Goal: Task Accomplishment & Management: Use online tool/utility

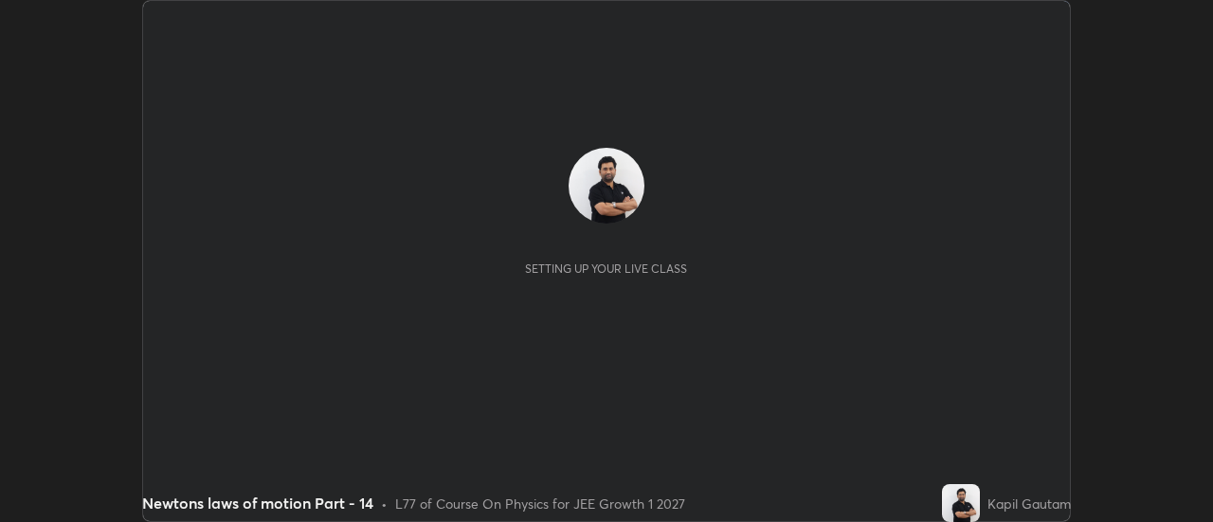
scroll to position [522, 1212]
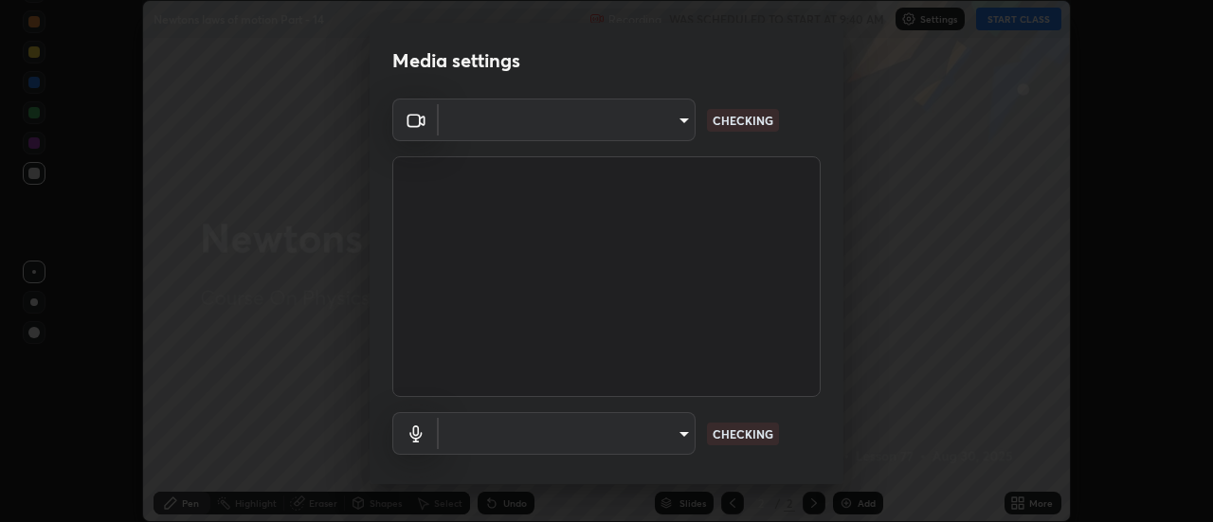
type input "0be616c92c2879d8fe19306c4b8383fc9b13f77197a30f876870ce6c7906effd"
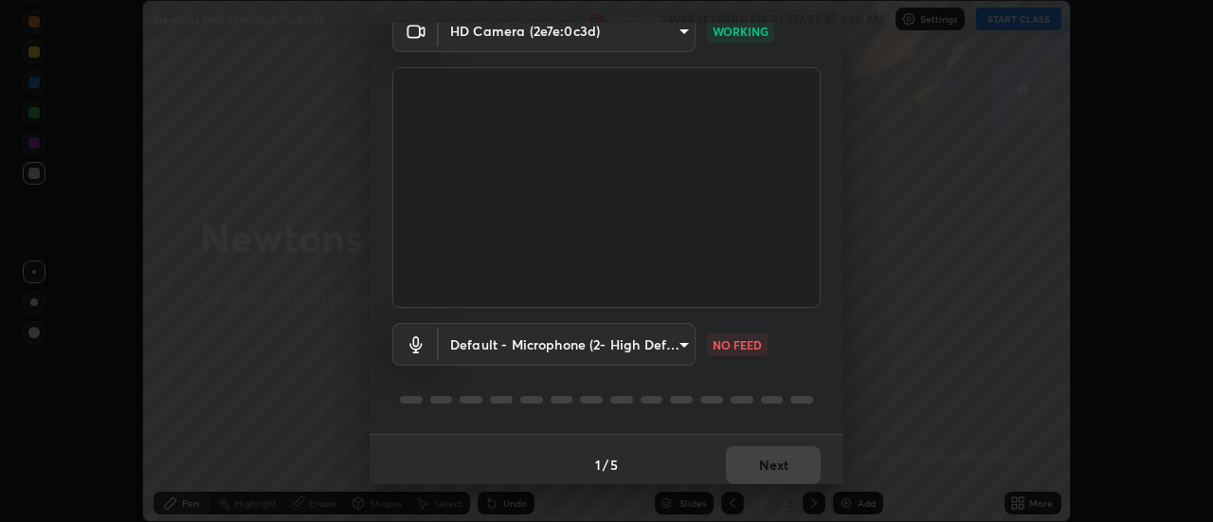
scroll to position [100, 0]
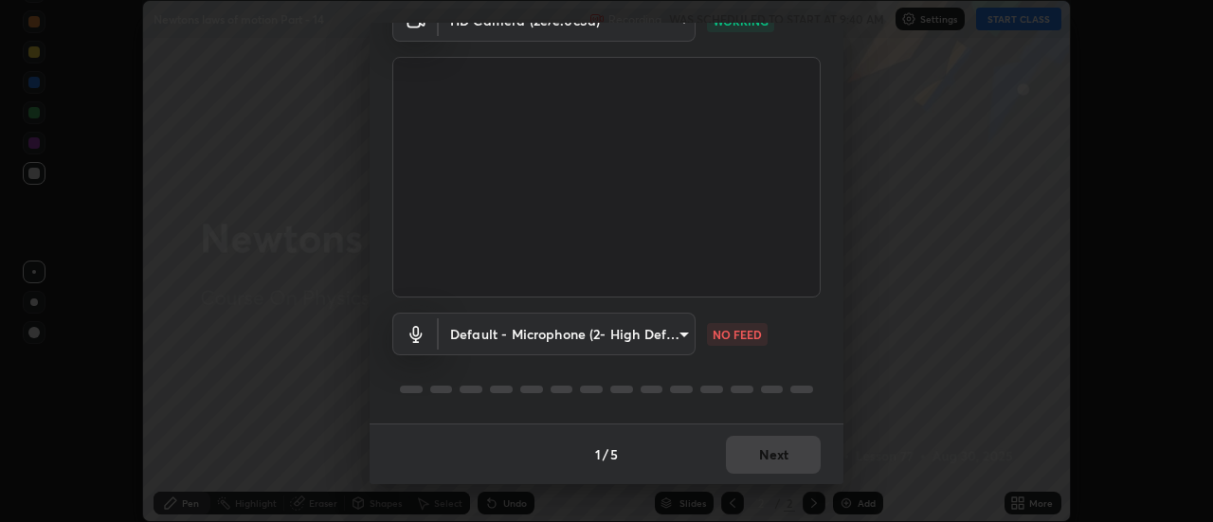
click at [675, 342] on body "Erase all Newtons laws of motion Part - 14 Recording WAS SCHEDULED TO START AT …" at bounding box center [606, 261] width 1213 height 522
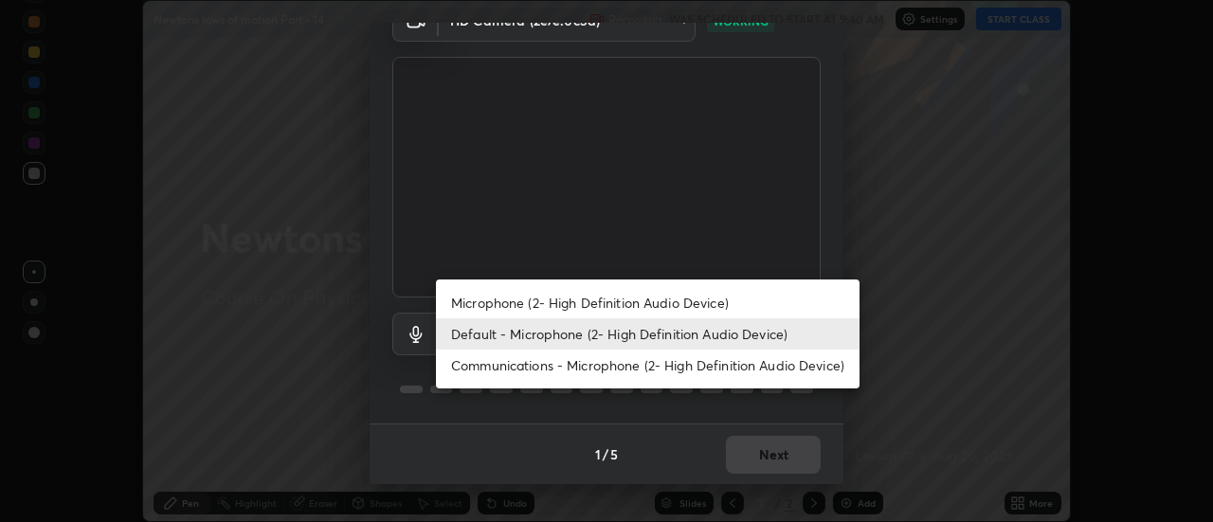
click at [703, 297] on li "Microphone (2- High Definition Audio Device)" at bounding box center [648, 302] width 424 height 31
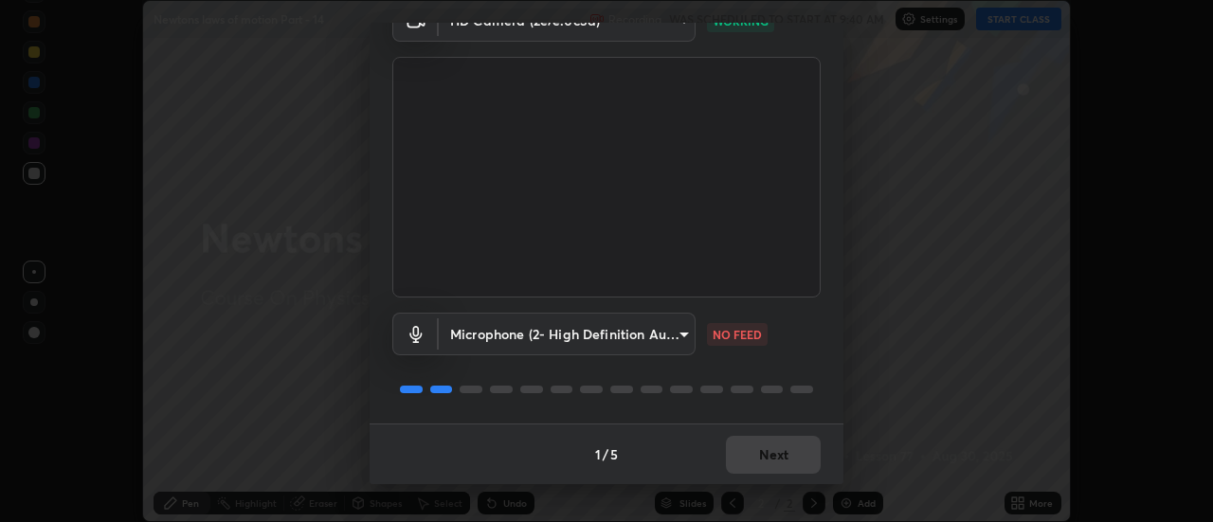
click at [691, 334] on body "Erase all Newtons laws of motion Part - 14 Recording WAS SCHEDULED TO START AT …" at bounding box center [606, 261] width 1213 height 522
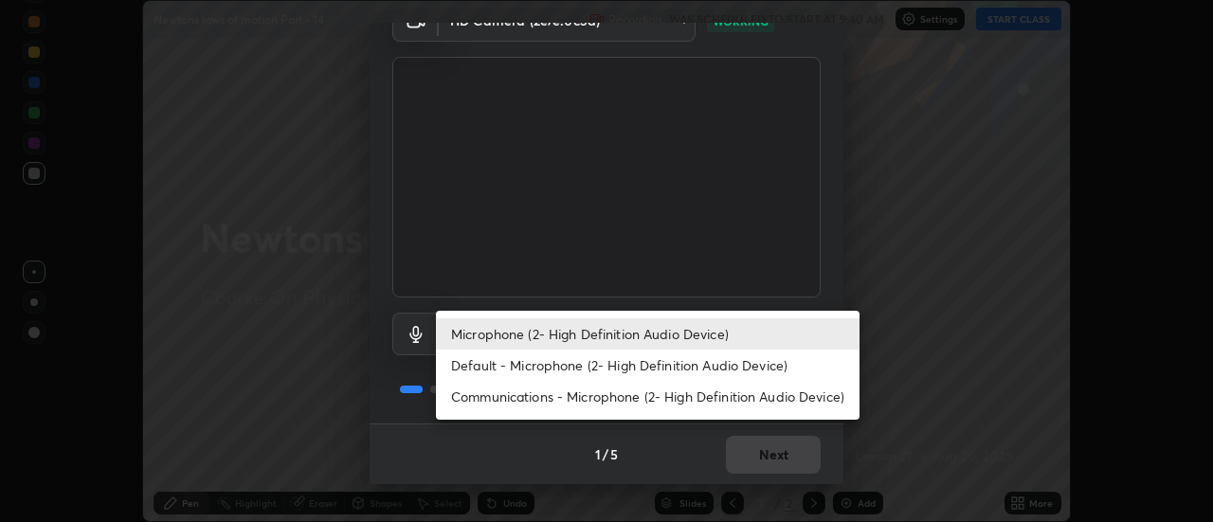
click at [711, 360] on li "Default - Microphone (2- High Definition Audio Device)" at bounding box center [648, 365] width 424 height 31
type input "default"
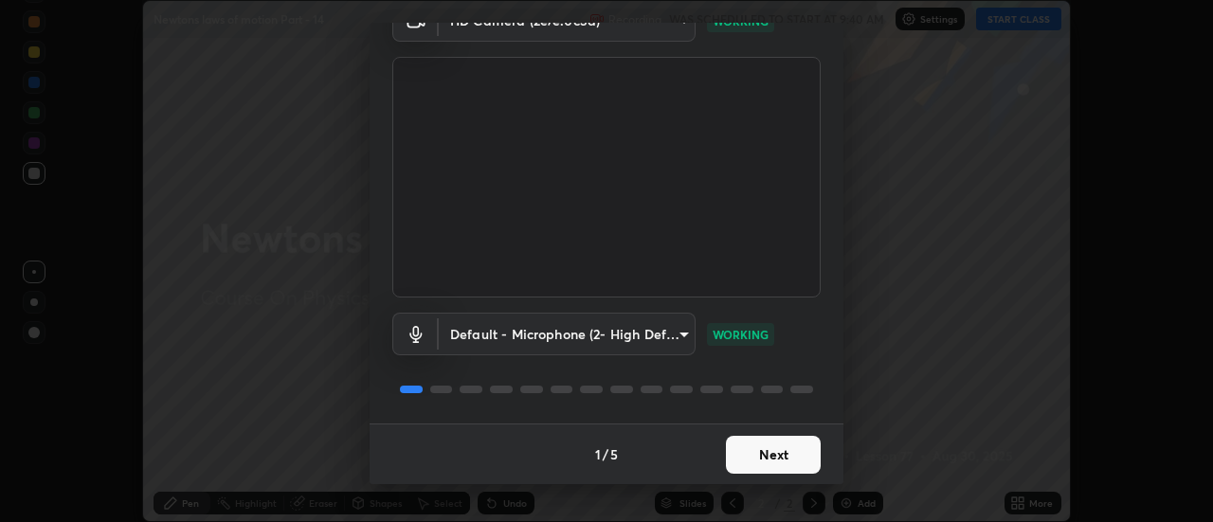
click at [794, 452] on button "Next" at bounding box center [773, 455] width 95 height 38
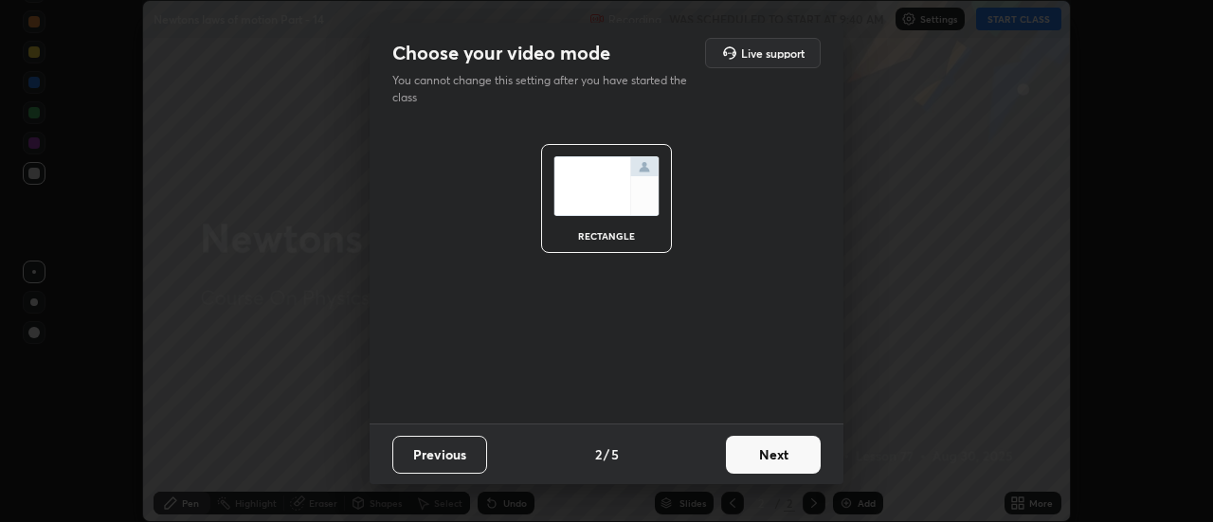
click at [808, 456] on button "Next" at bounding box center [773, 455] width 95 height 38
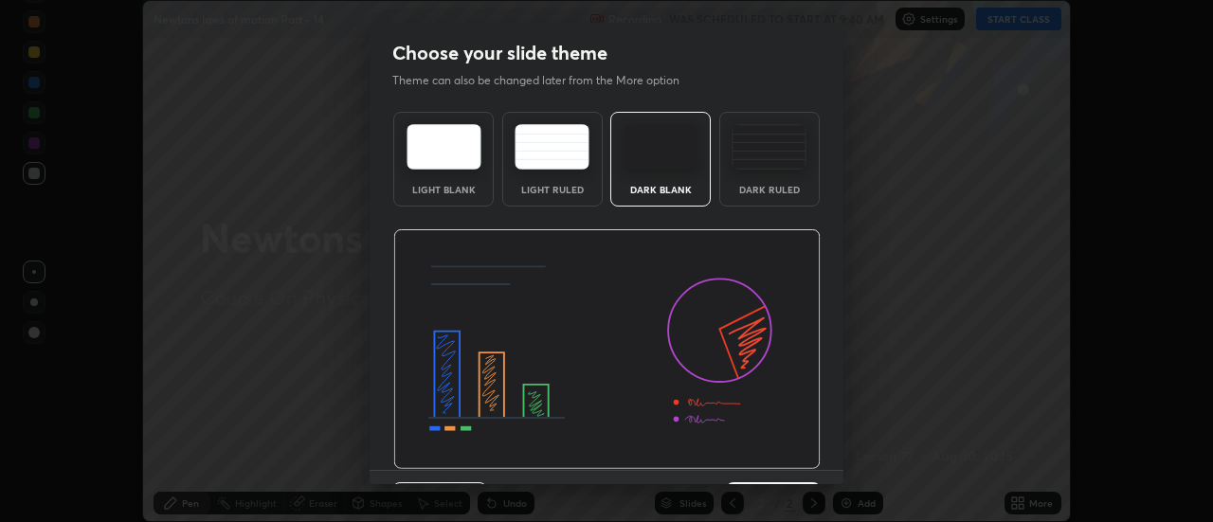
scroll to position [46, 0]
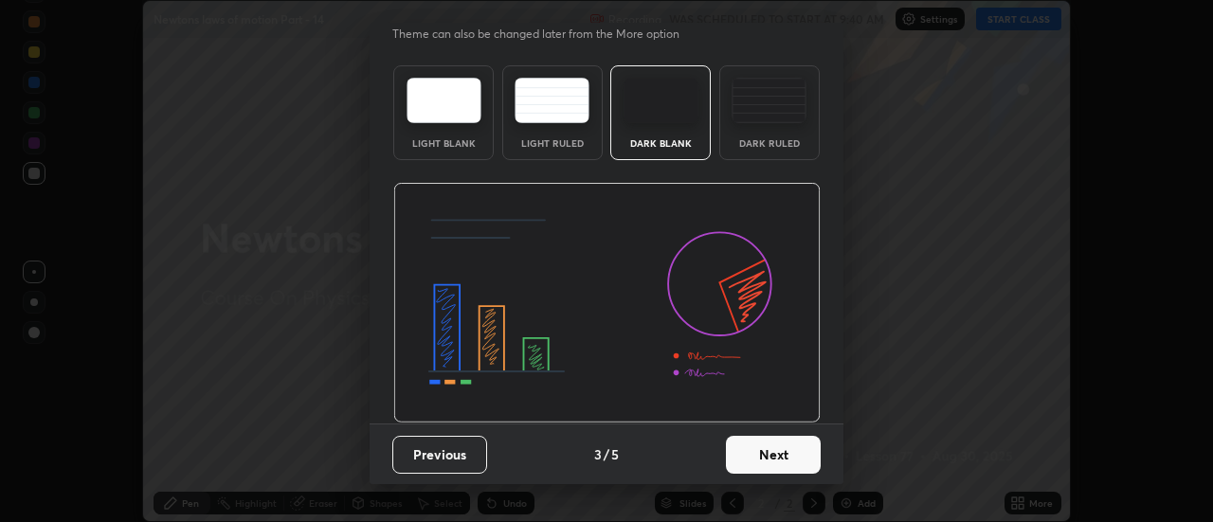
click at [794, 455] on button "Next" at bounding box center [773, 455] width 95 height 38
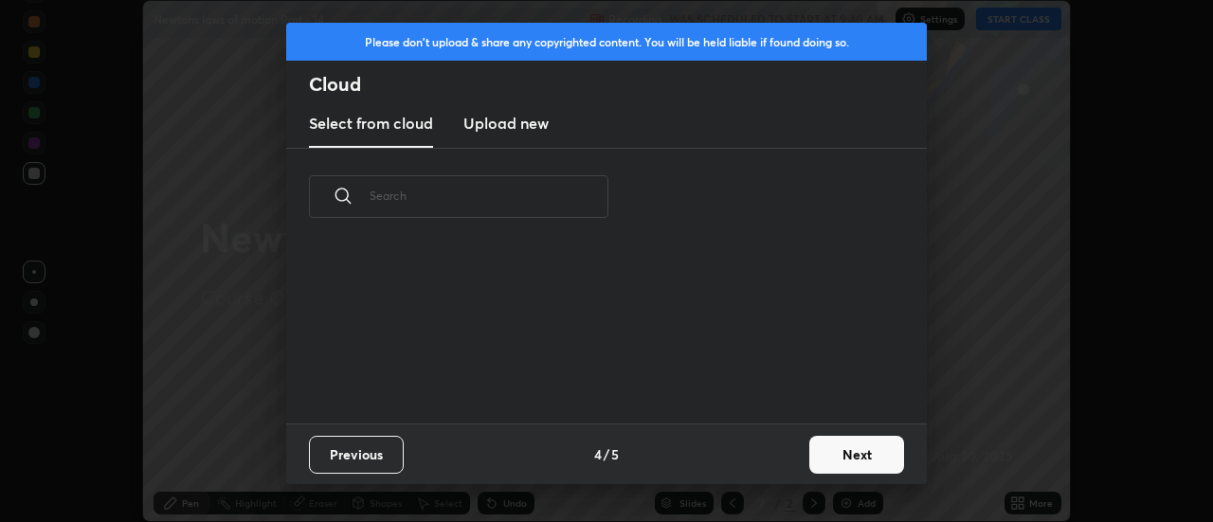
scroll to position [0, 0]
click at [856, 447] on button "Next" at bounding box center [856, 455] width 95 height 38
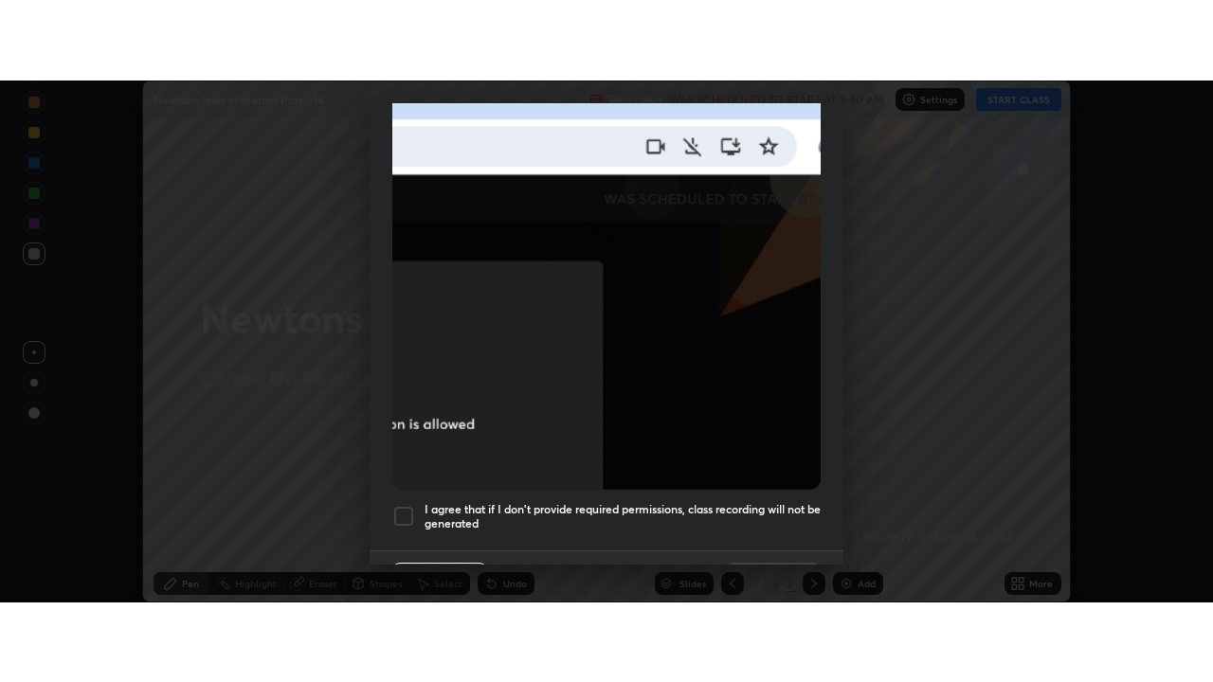
scroll to position [486, 0]
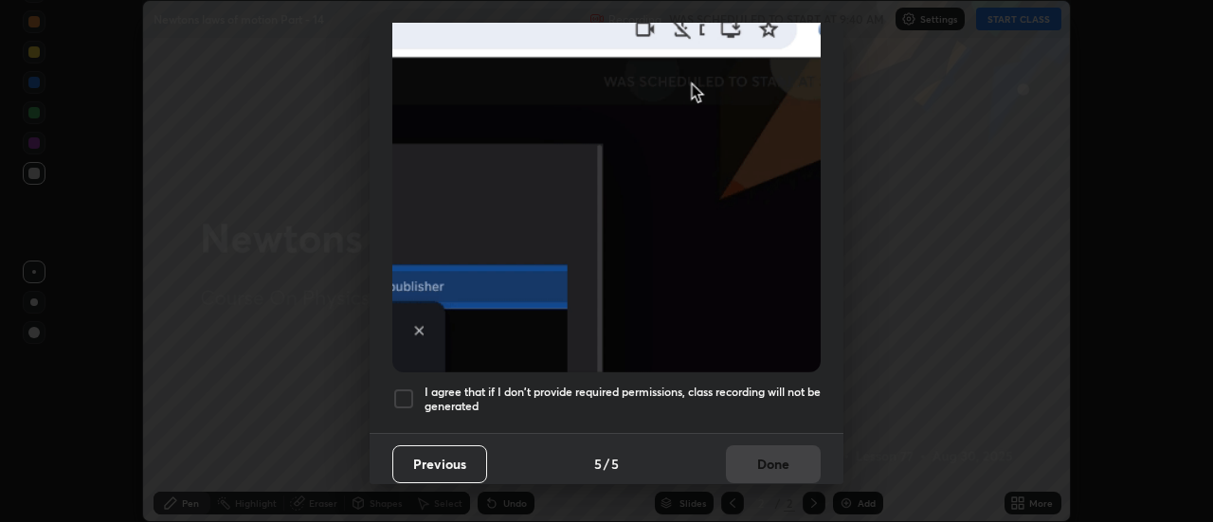
click at [803, 396] on h5 "I agree that if I don't provide required permissions, class recording will not …" at bounding box center [623, 399] width 396 height 29
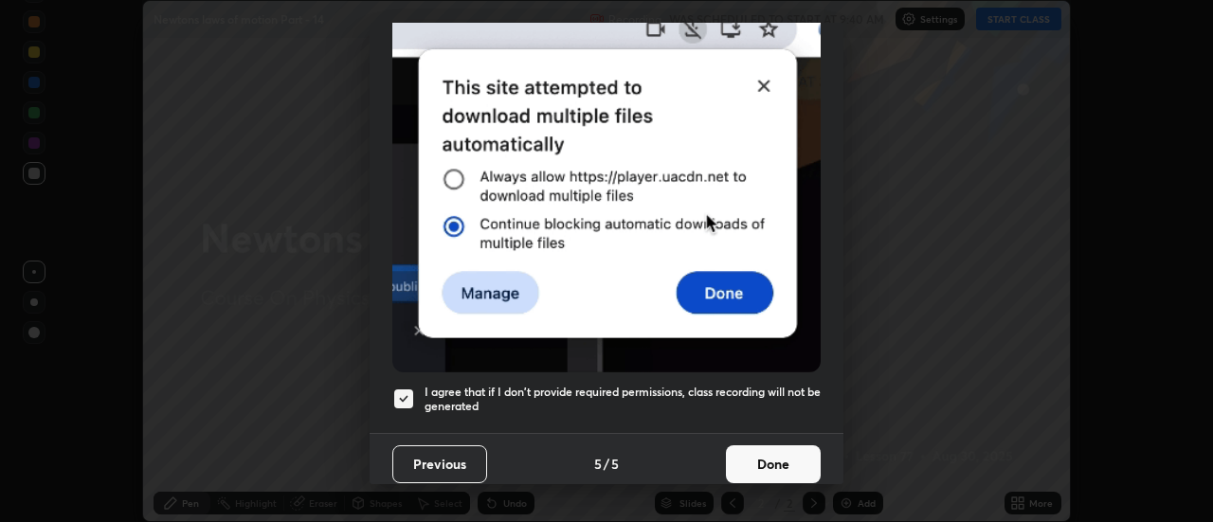
click at [784, 456] on button "Done" at bounding box center [773, 464] width 95 height 38
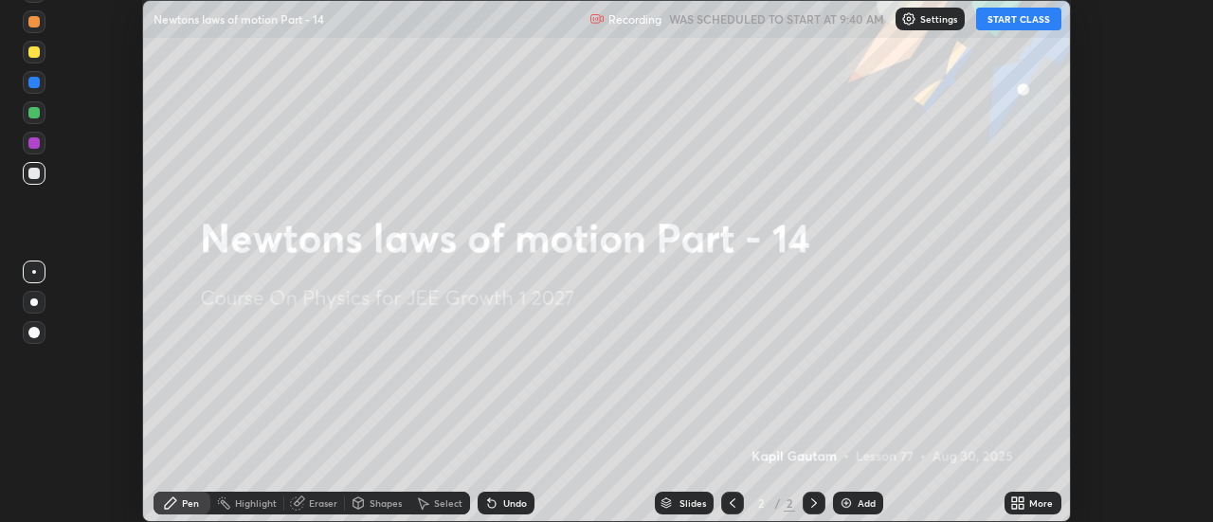
click at [1034, 499] on div "More" at bounding box center [1041, 503] width 24 height 9
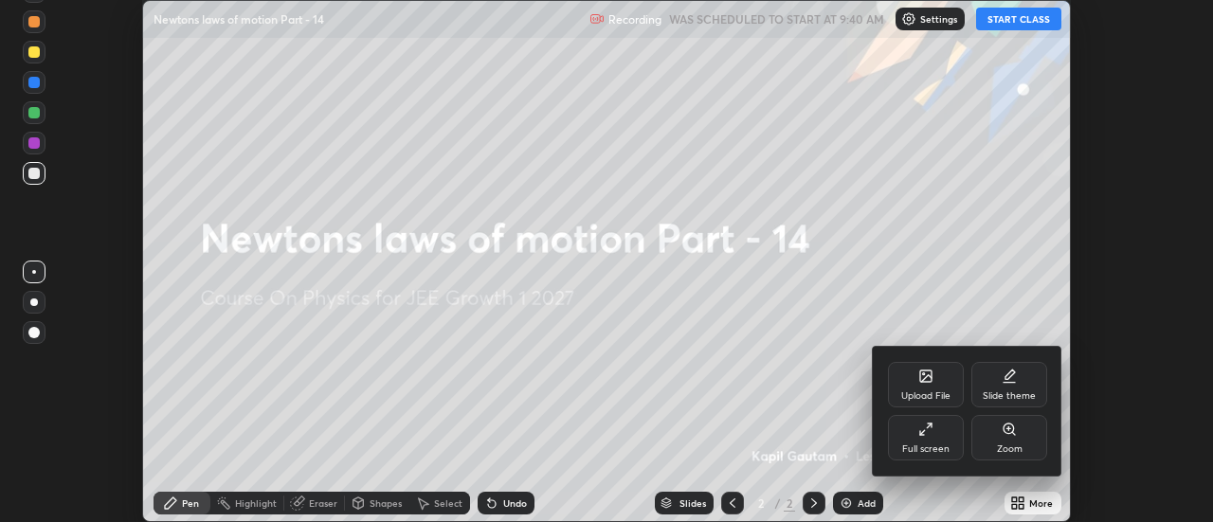
click at [927, 439] on div "Full screen" at bounding box center [926, 437] width 76 height 45
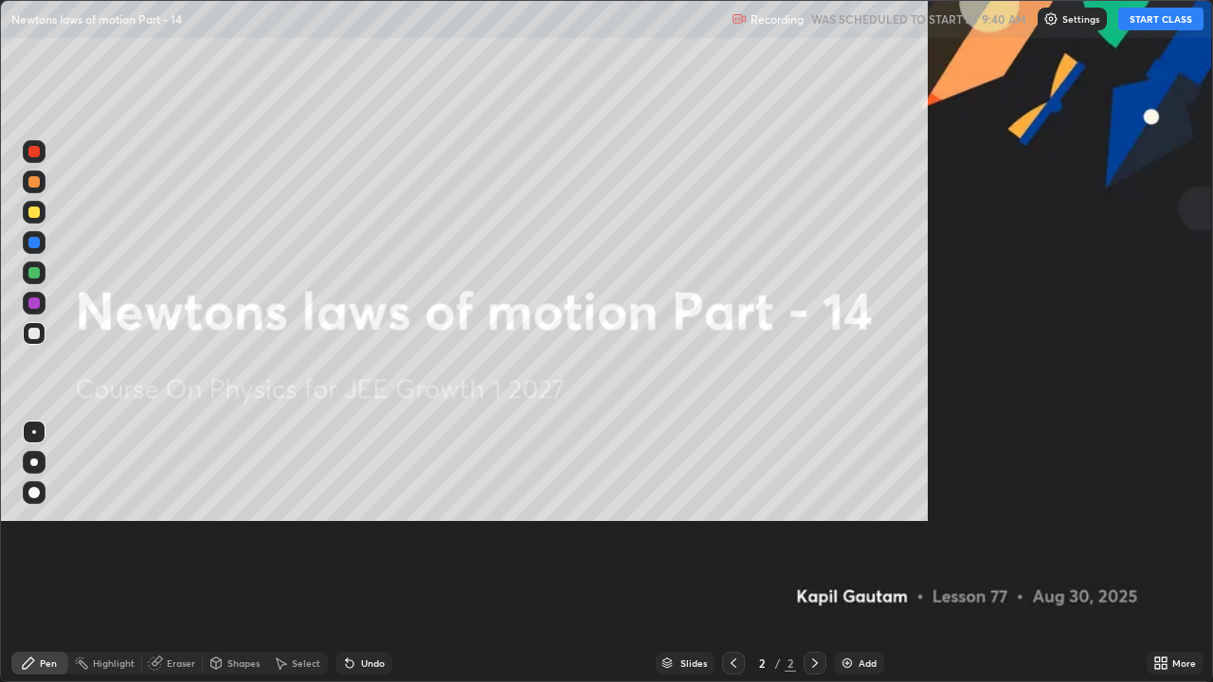
scroll to position [682, 1213]
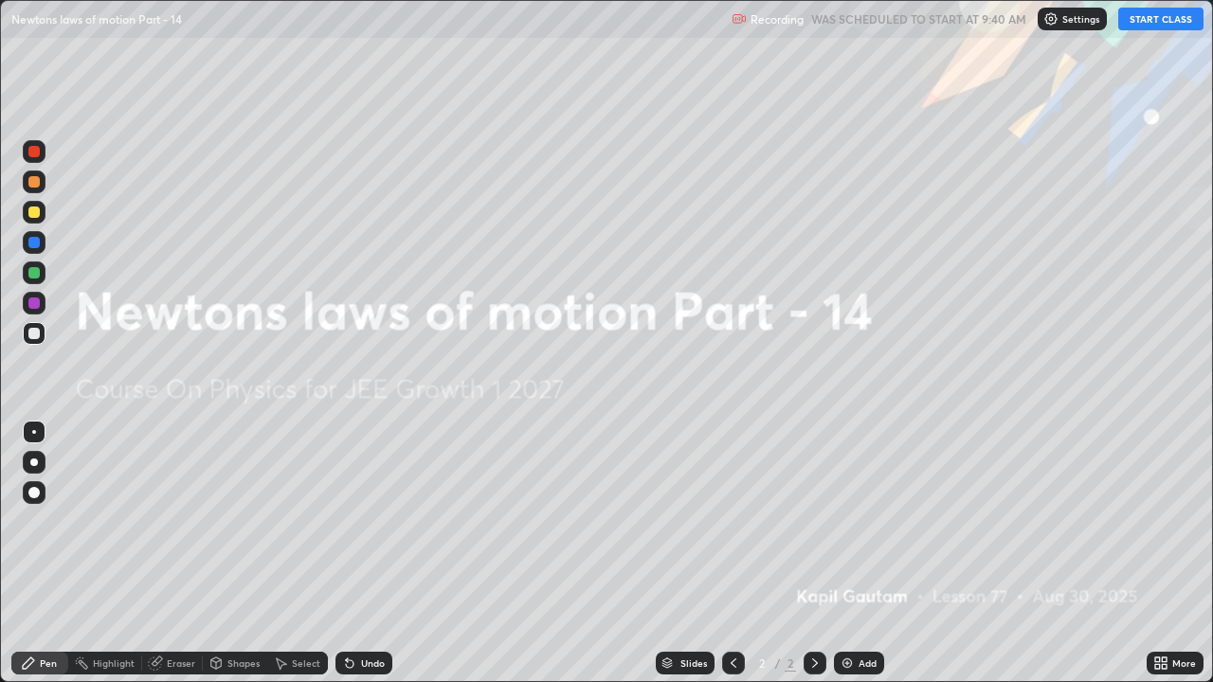
click at [862, 521] on div "Add" at bounding box center [868, 663] width 18 height 9
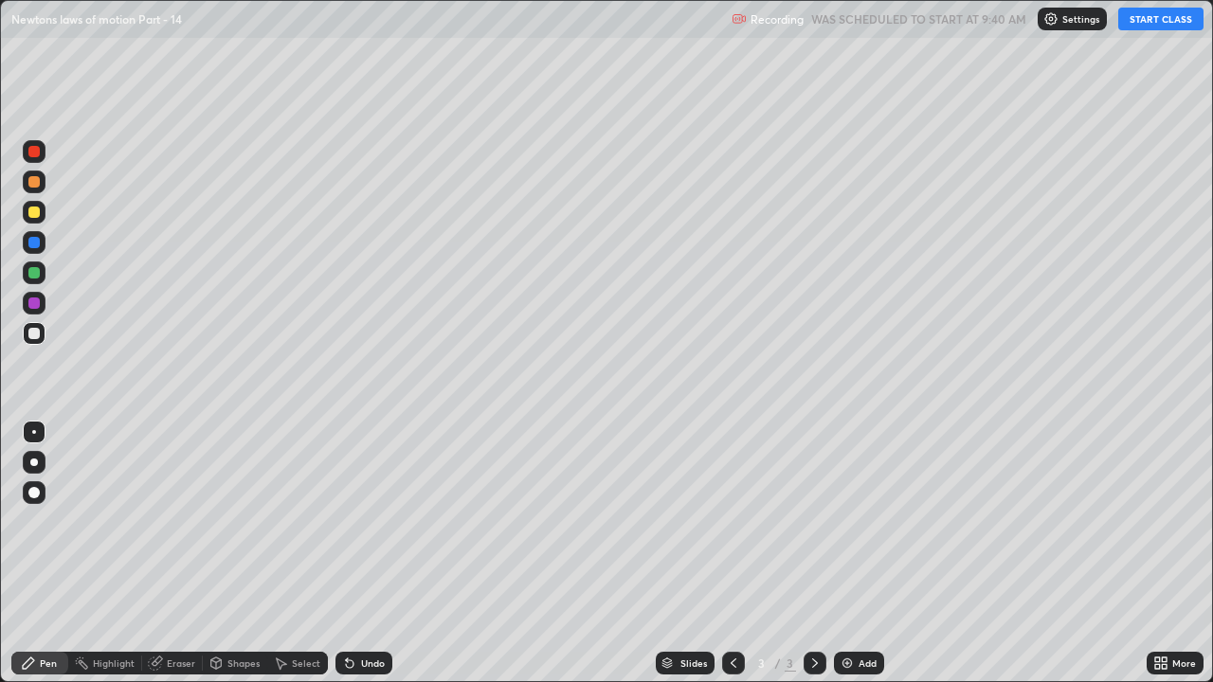
click at [1162, 26] on button "START CLASS" at bounding box center [1160, 19] width 85 height 23
click at [45, 463] on div at bounding box center [34, 462] width 23 height 23
click at [865, 521] on div "Add" at bounding box center [859, 663] width 50 height 23
click at [35, 215] on div at bounding box center [33, 212] width 11 height 11
click at [38, 332] on div at bounding box center [33, 333] width 11 height 11
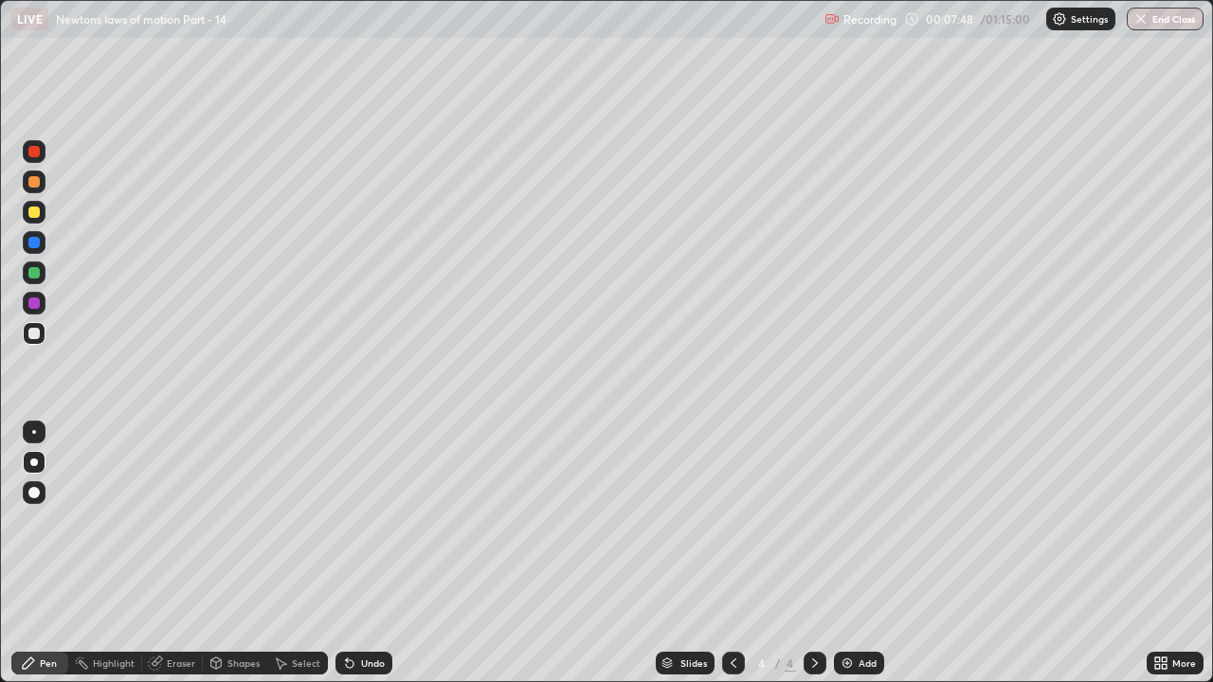
click at [865, 521] on div "Add" at bounding box center [859, 663] width 50 height 23
click at [34, 213] on div at bounding box center [33, 212] width 11 height 11
click at [864, 521] on div "Add" at bounding box center [868, 663] width 18 height 9
click at [36, 336] on div at bounding box center [33, 333] width 11 height 11
click at [732, 521] on icon at bounding box center [733, 663] width 15 height 15
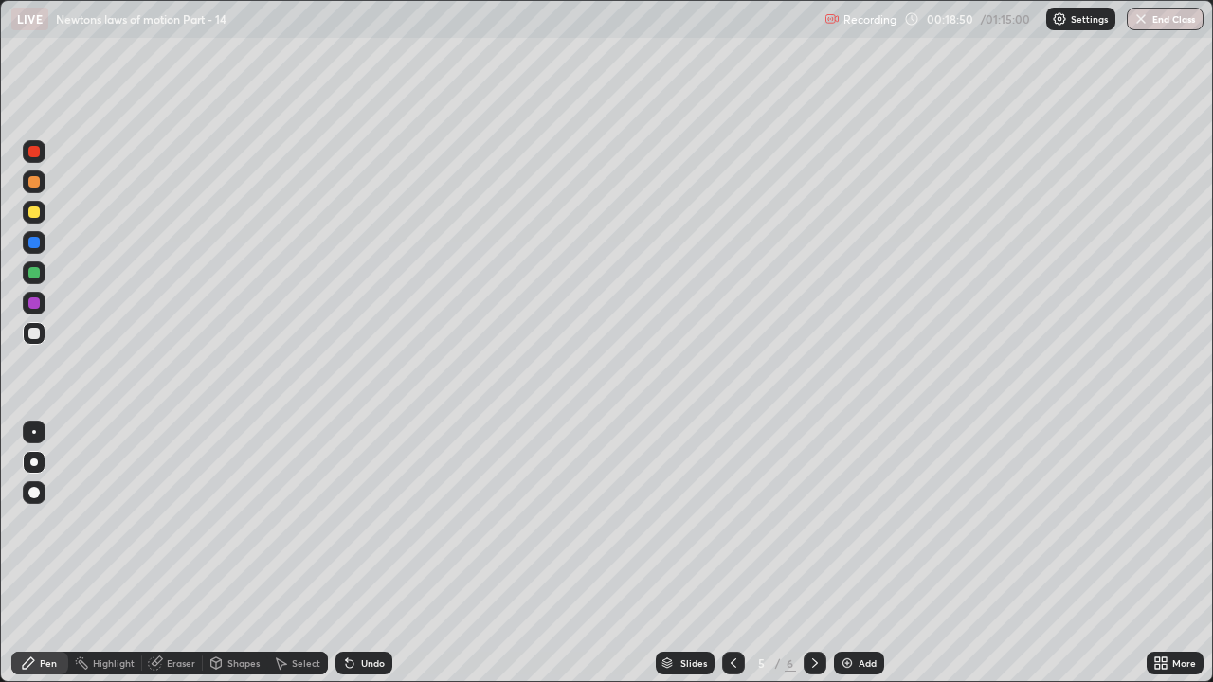
click at [813, 521] on icon at bounding box center [815, 663] width 15 height 15
click at [863, 521] on div "Add" at bounding box center [868, 663] width 18 height 9
click at [36, 214] on div at bounding box center [33, 212] width 11 height 11
click at [865, 521] on div "Add" at bounding box center [868, 663] width 18 height 9
click at [32, 334] on div at bounding box center [33, 333] width 11 height 11
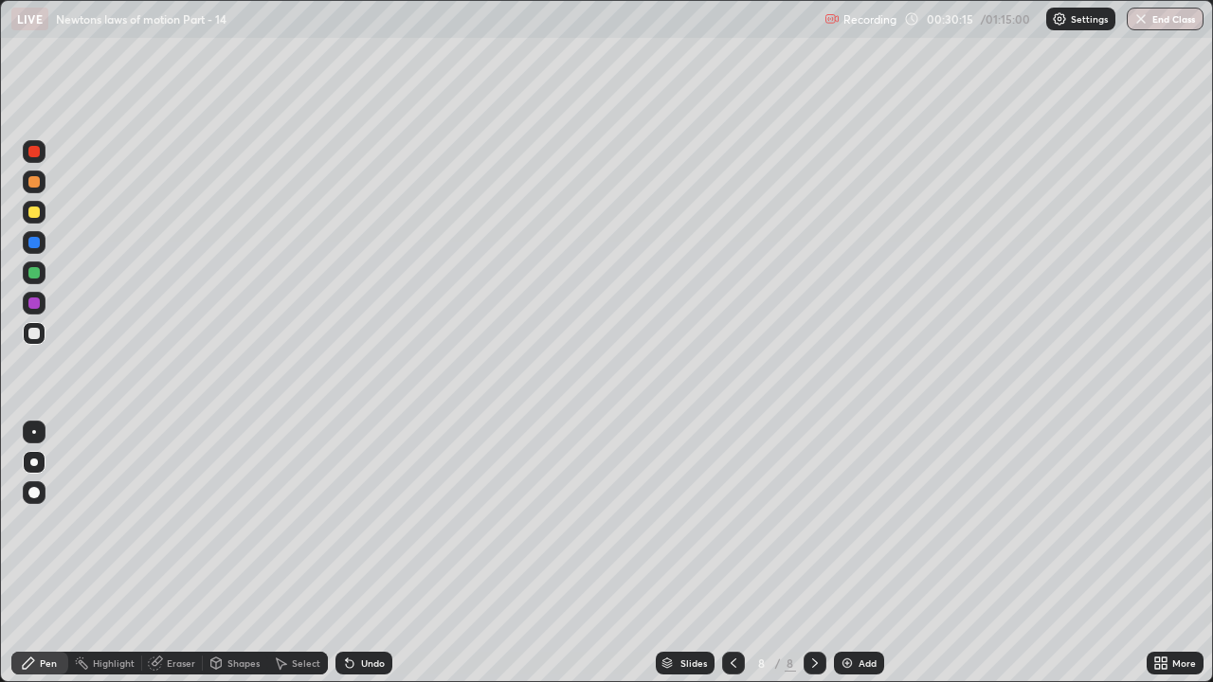
click at [32, 272] on div at bounding box center [33, 272] width 11 height 11
click at [866, 521] on div "Add" at bounding box center [868, 663] width 18 height 9
click at [42, 334] on div at bounding box center [34, 333] width 23 height 23
click at [30, 270] on div at bounding box center [33, 272] width 11 height 11
click at [309, 521] on div "Select" at bounding box center [306, 663] width 28 height 9
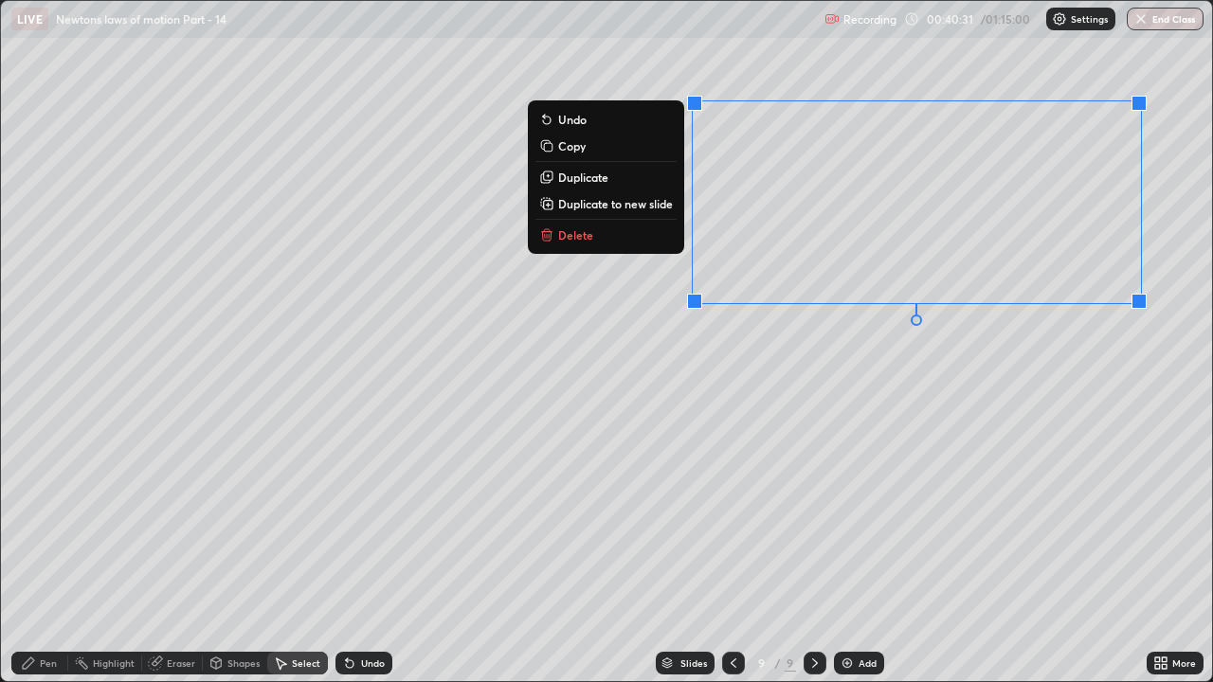
click at [634, 202] on p "Duplicate to new slide" at bounding box center [615, 203] width 115 height 15
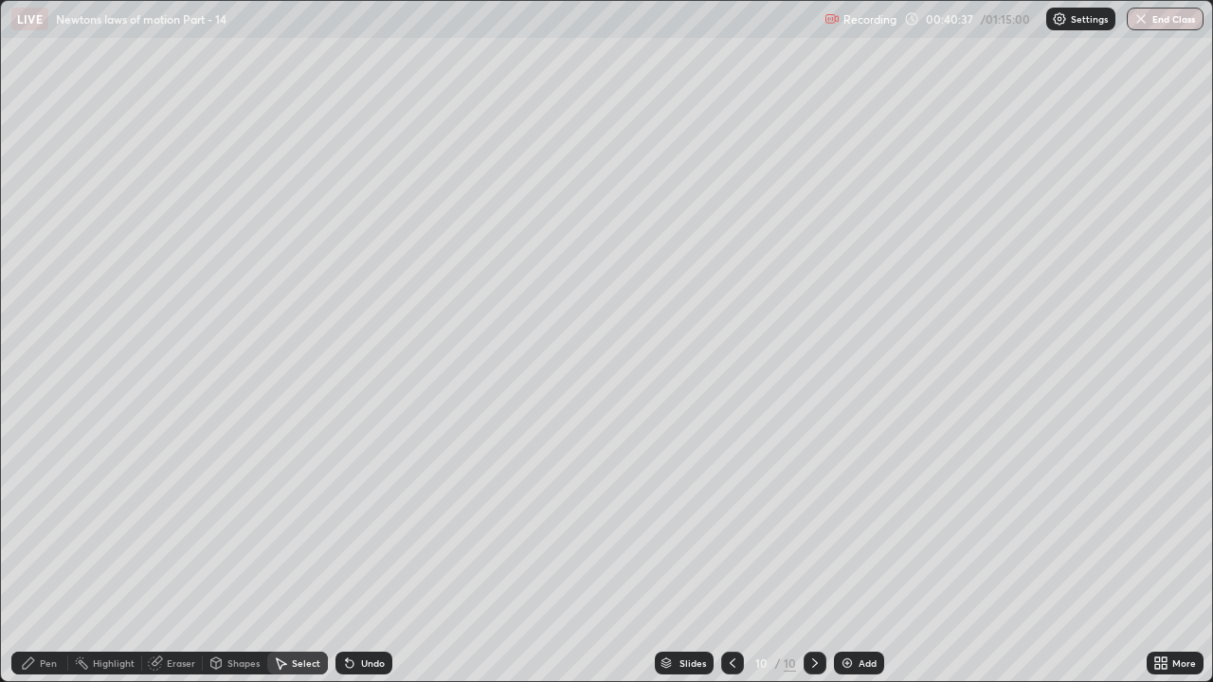
click at [47, 521] on div "Pen" at bounding box center [48, 663] width 17 height 9
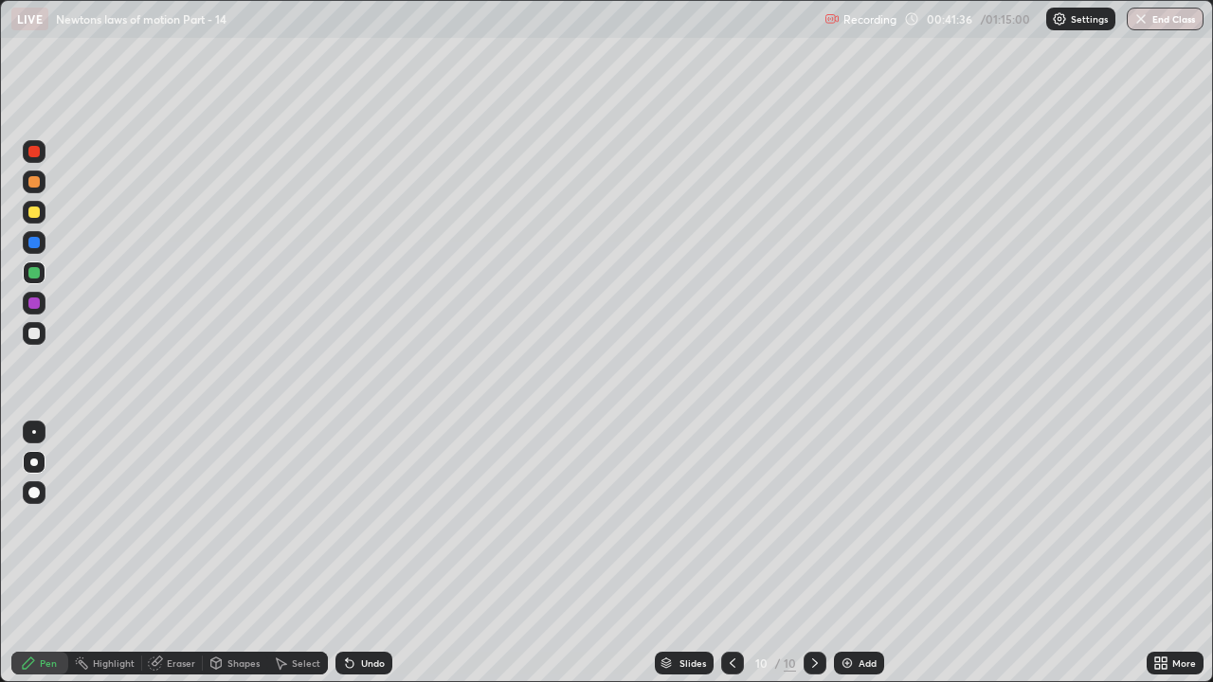
click at [36, 210] on div at bounding box center [33, 212] width 11 height 11
click at [739, 521] on div at bounding box center [732, 663] width 23 height 23
click at [295, 521] on div "Select" at bounding box center [306, 663] width 28 height 9
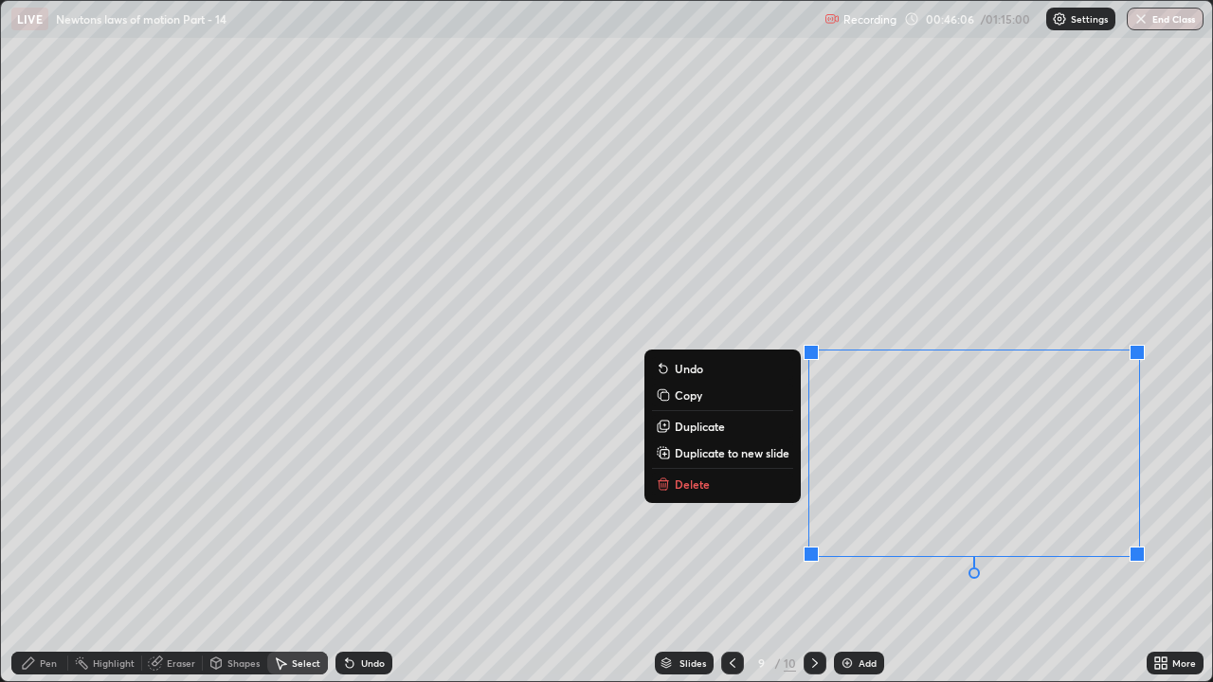
click at [761, 449] on p "Duplicate to new slide" at bounding box center [732, 452] width 115 height 15
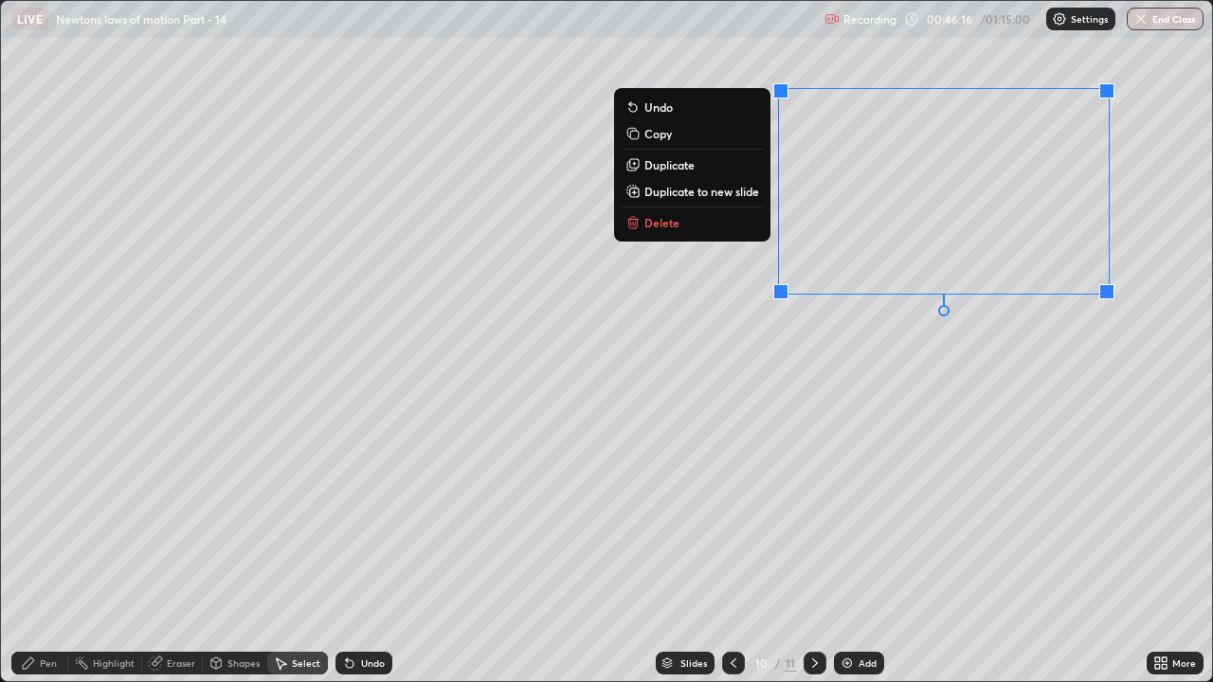
click at [775, 411] on div "0 ° Undo Copy Duplicate Duplicate to new slide Delete" at bounding box center [606, 341] width 1211 height 681
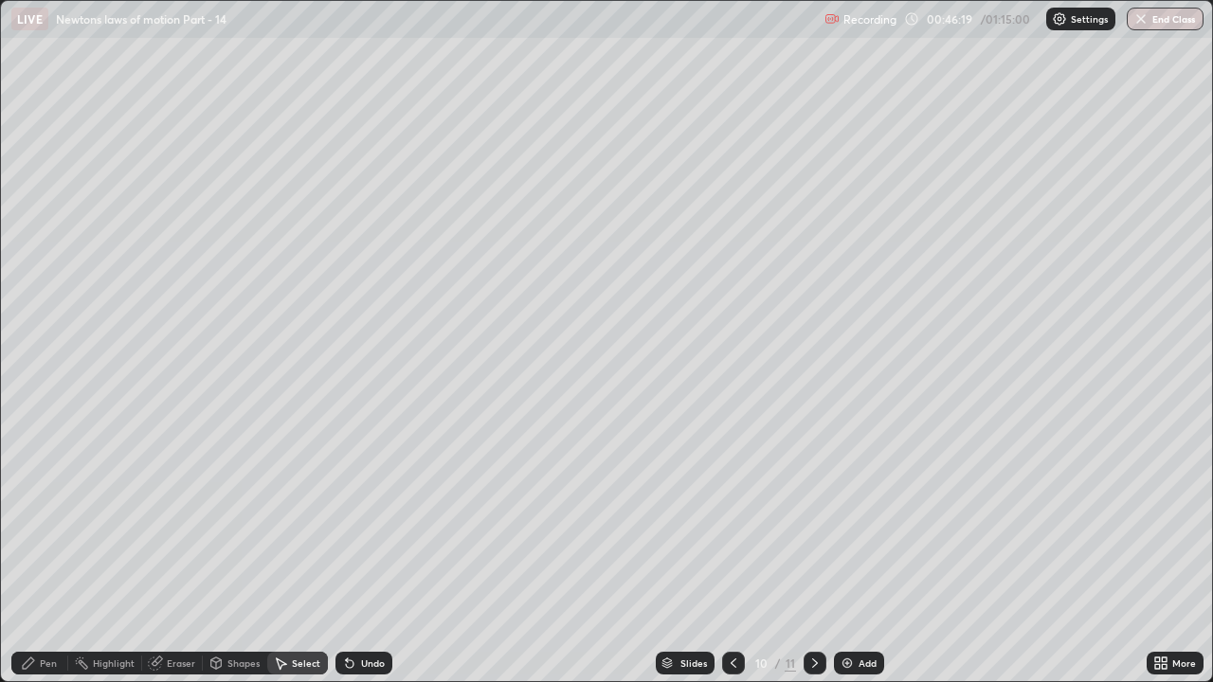
click at [174, 521] on div "Eraser" at bounding box center [181, 663] width 28 height 9
click at [48, 521] on div "Pen" at bounding box center [48, 663] width 17 height 9
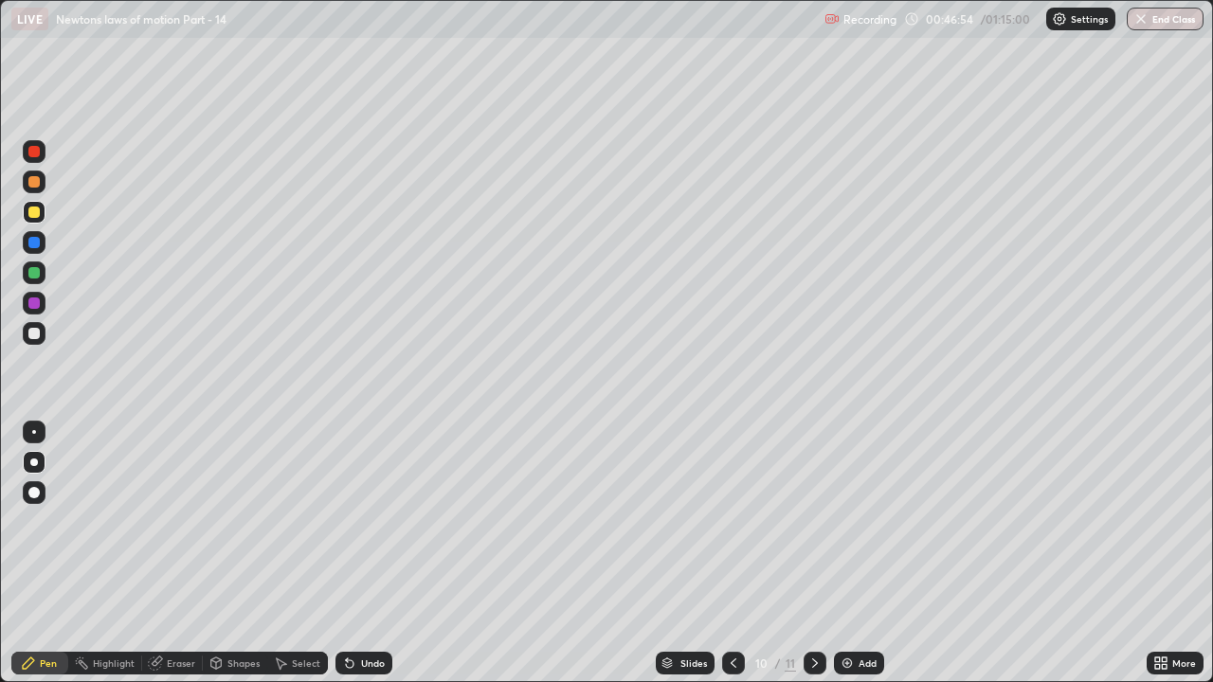
click at [740, 521] on div at bounding box center [733, 663] width 23 height 23
click at [813, 521] on icon at bounding box center [815, 663] width 15 height 15
click at [38, 336] on div at bounding box center [33, 333] width 11 height 11
click at [38, 325] on div at bounding box center [34, 333] width 23 height 23
click at [36, 277] on div at bounding box center [33, 272] width 11 height 11
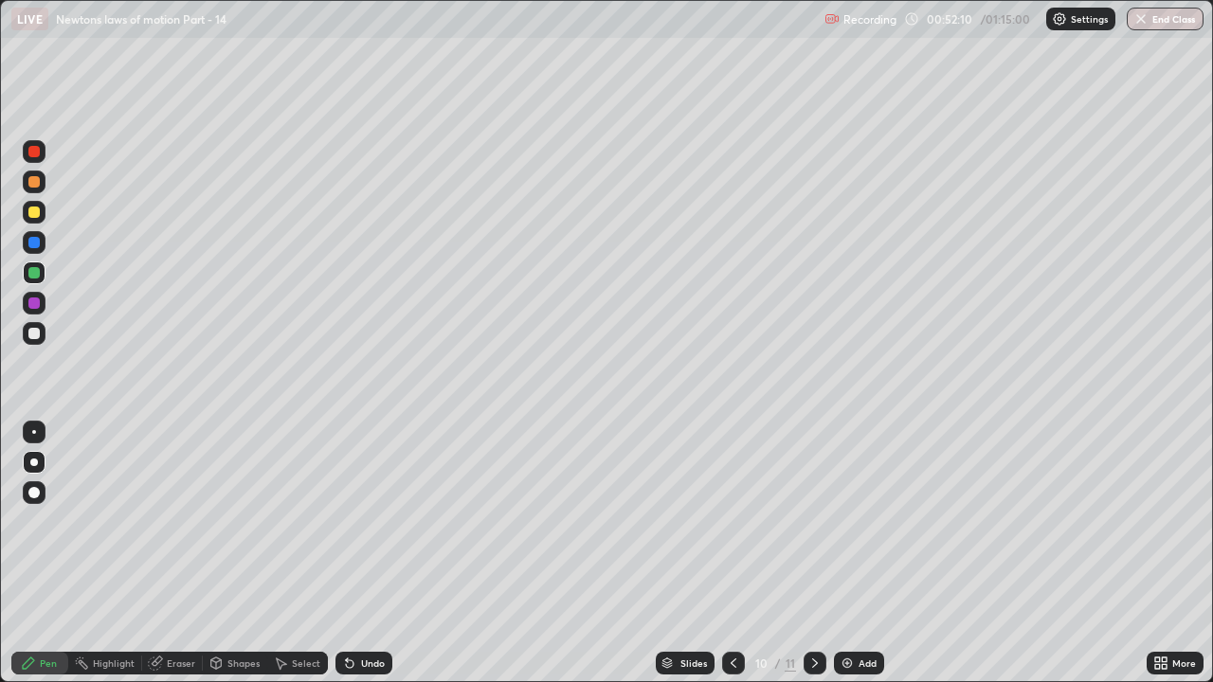
click at [814, 521] on icon at bounding box center [815, 663] width 15 height 15
click at [865, 521] on div "Add" at bounding box center [868, 663] width 18 height 9
click at [362, 521] on div "Undo" at bounding box center [373, 663] width 24 height 9
click at [865, 521] on div "Add" at bounding box center [868, 663] width 18 height 9
click at [38, 334] on div at bounding box center [33, 333] width 11 height 11
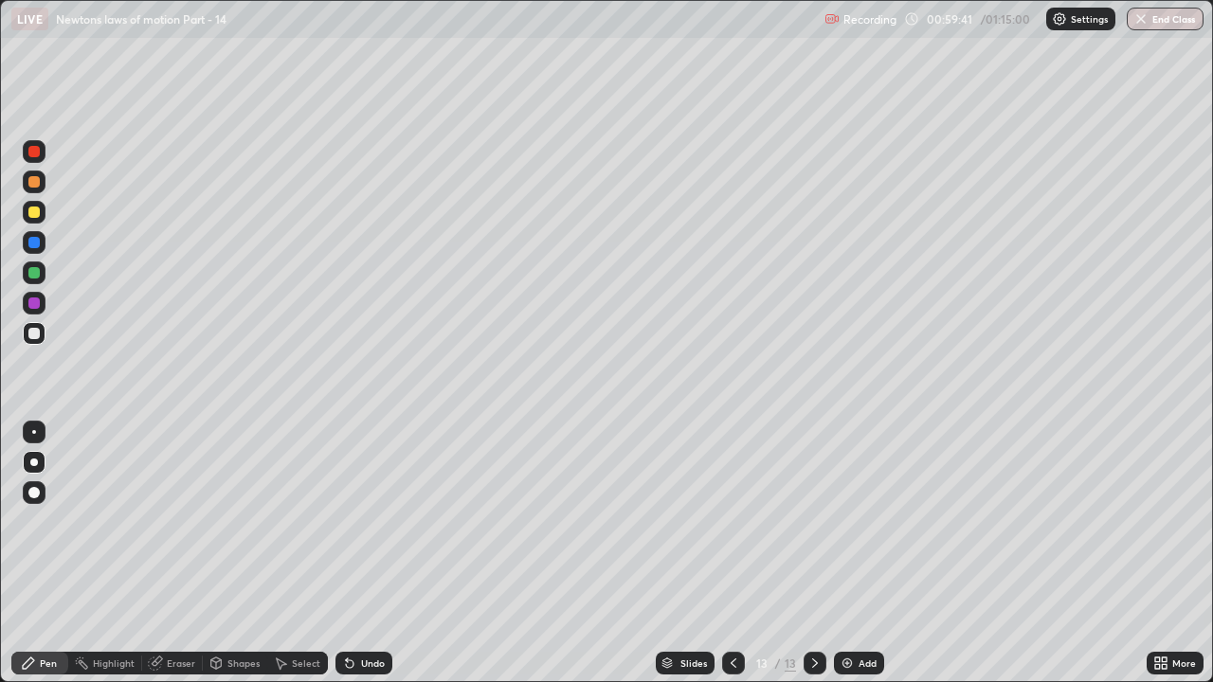
click at [45, 213] on div at bounding box center [34, 212] width 23 height 23
click at [31, 333] on div at bounding box center [33, 333] width 11 height 11
click at [854, 521] on div "Add" at bounding box center [859, 663] width 50 height 23
click at [37, 213] on div at bounding box center [33, 212] width 11 height 11
click at [874, 521] on div "Add" at bounding box center [868, 663] width 18 height 9
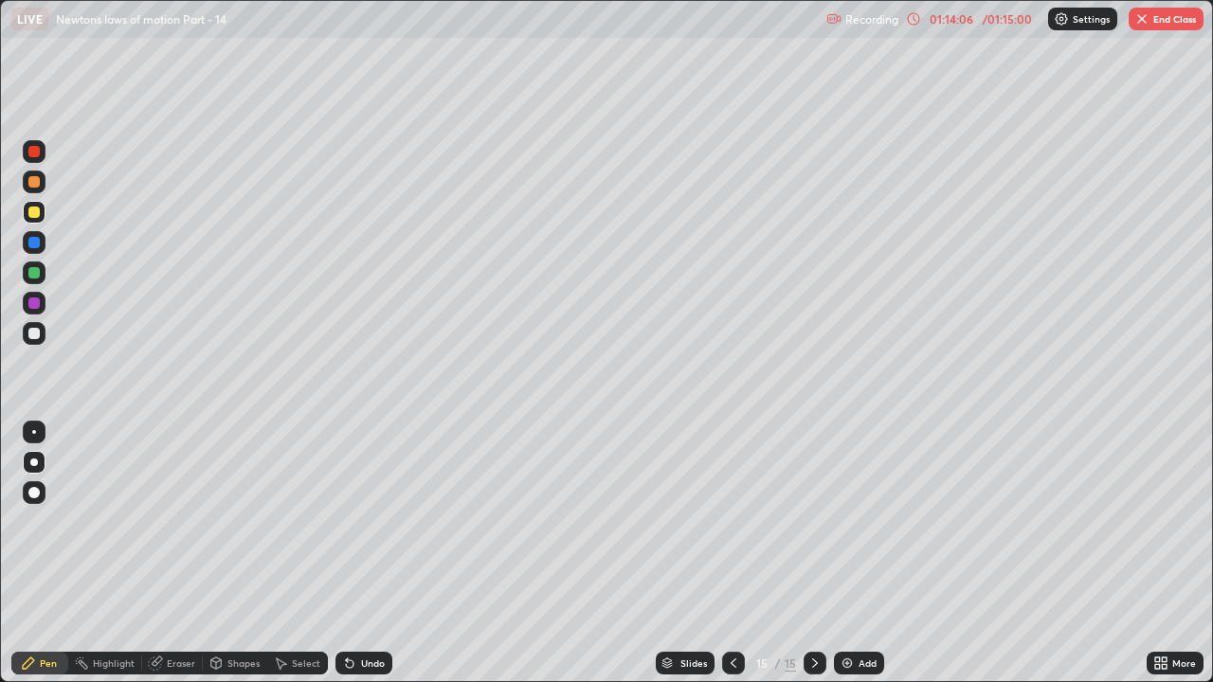
click at [35, 334] on div at bounding box center [33, 333] width 11 height 11
click at [32, 330] on div at bounding box center [33, 333] width 11 height 11
click at [361, 521] on div "Undo" at bounding box center [373, 663] width 24 height 9
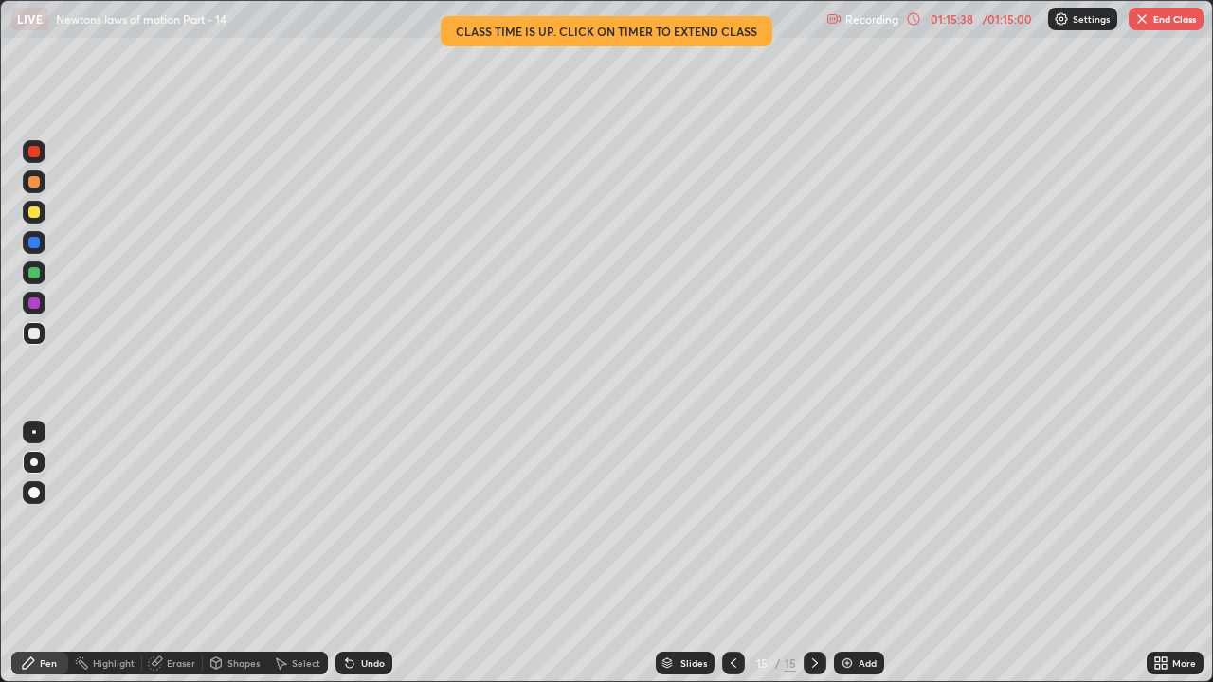
click at [35, 217] on div at bounding box center [33, 212] width 11 height 11
click at [1175, 19] on button "End Class" at bounding box center [1166, 19] width 75 height 23
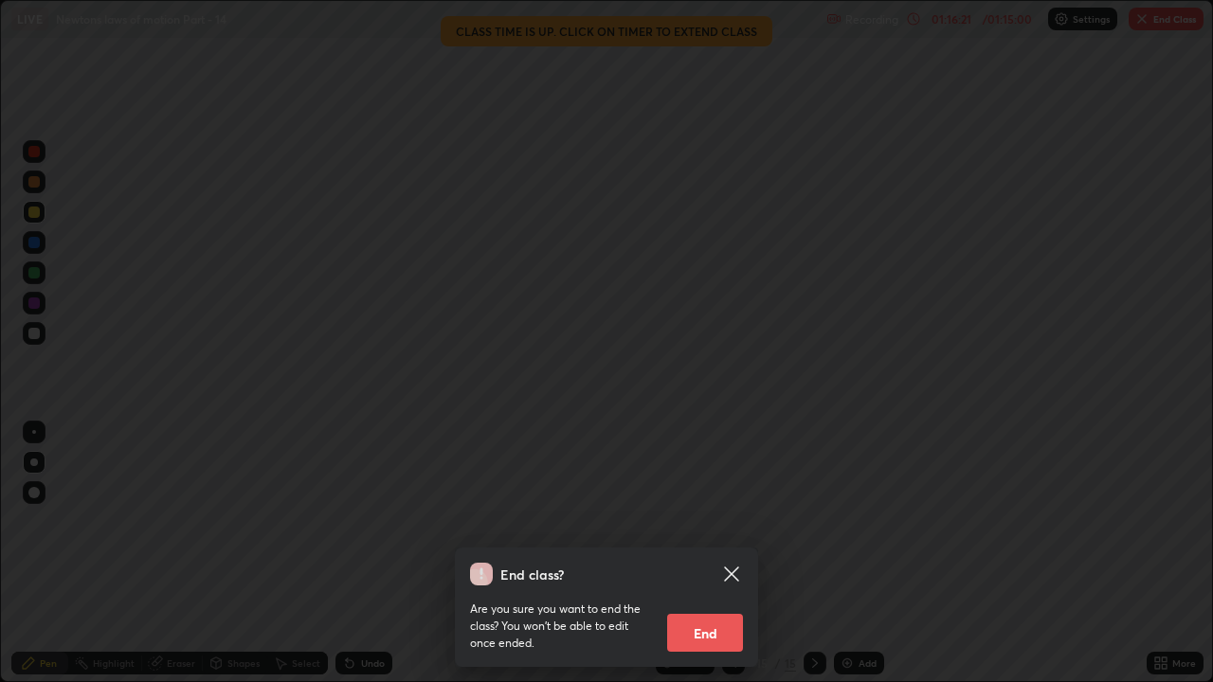
click at [739, 521] on button "End" at bounding box center [705, 633] width 76 height 38
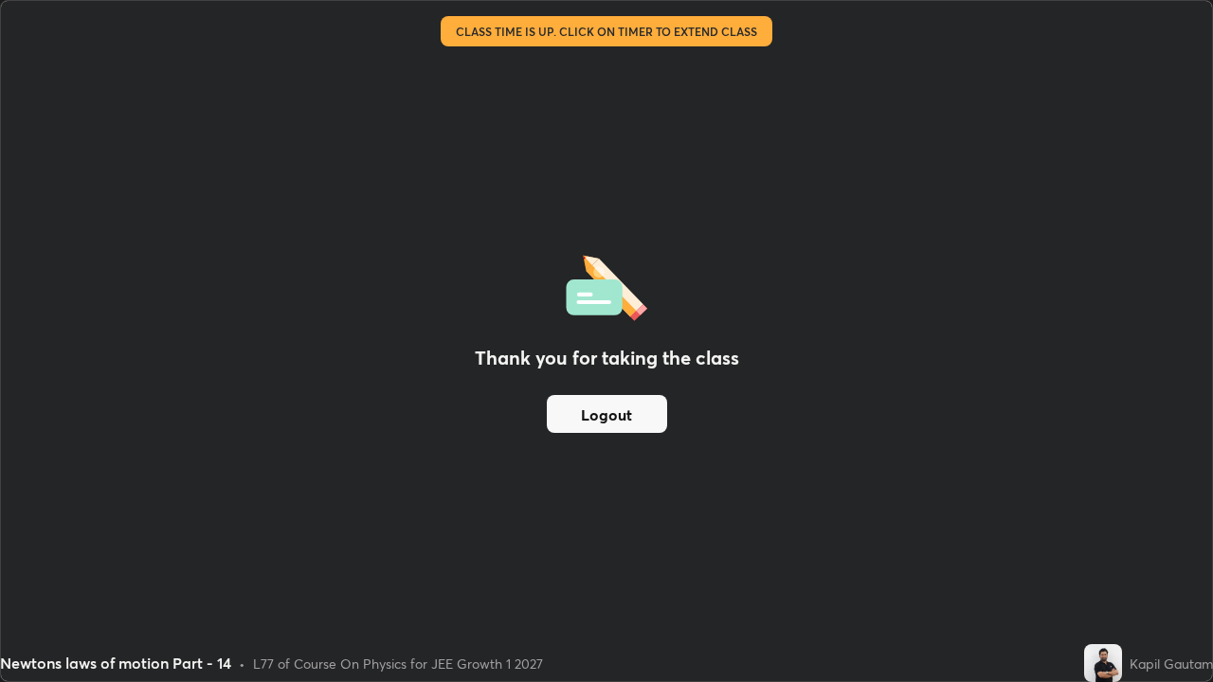
click at [633, 413] on button "Logout" at bounding box center [607, 414] width 120 height 38
